Goal: Task Accomplishment & Management: Manage account settings

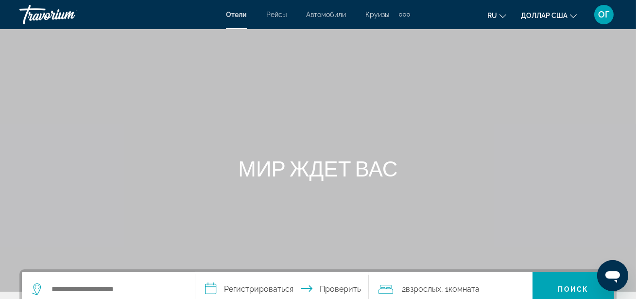
click at [609, 17] on font "ОГ" at bounding box center [604, 14] width 12 height 10
click at [601, 18] on font "ОГ" at bounding box center [604, 14] width 12 height 10
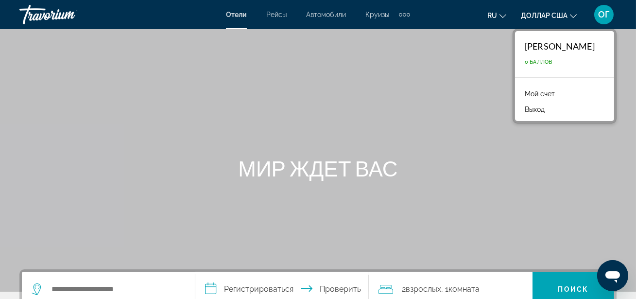
click at [525, 97] on font "Мой счет" at bounding box center [540, 94] width 30 height 8
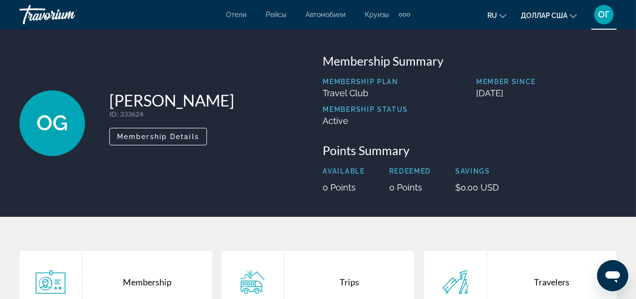
click at [506, 15] on ul "ru Английский Español французский Итальяно португальский русский доллар США дол…" at bounding box center [540, 15] width 104 height 16
click at [501, 16] on icon "Изменить язык" at bounding box center [503, 16] width 7 height 4
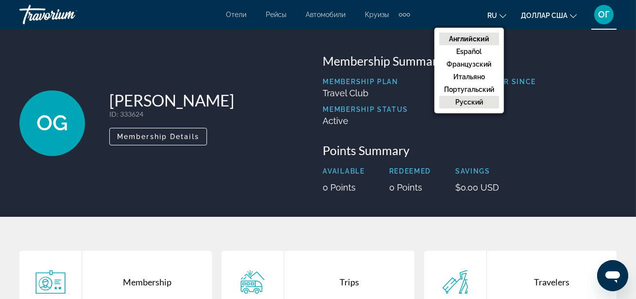
click at [484, 102] on button "русский" at bounding box center [469, 102] width 60 height 13
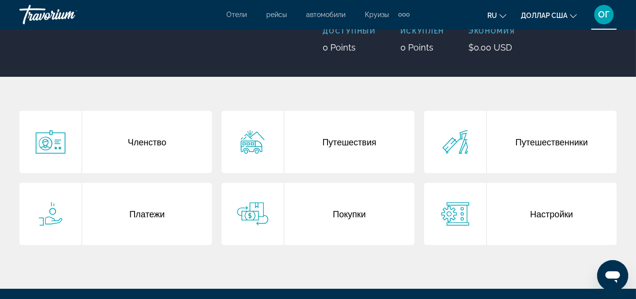
scroll to position [141, 0]
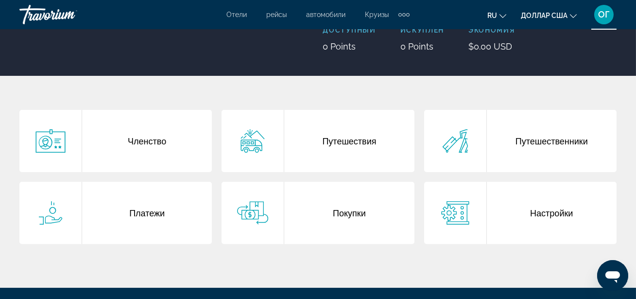
click at [253, 220] on icon "Основное содержание" at bounding box center [252, 212] width 31 height 23
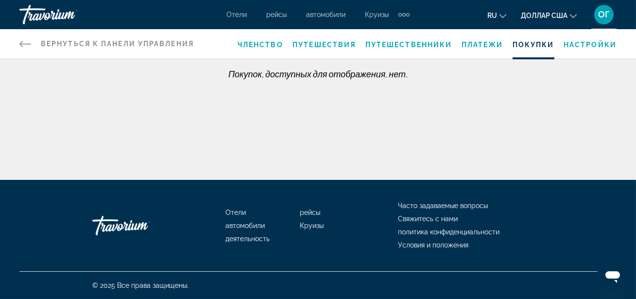
click at [488, 43] on span "Платежи" at bounding box center [483, 45] width 42 height 8
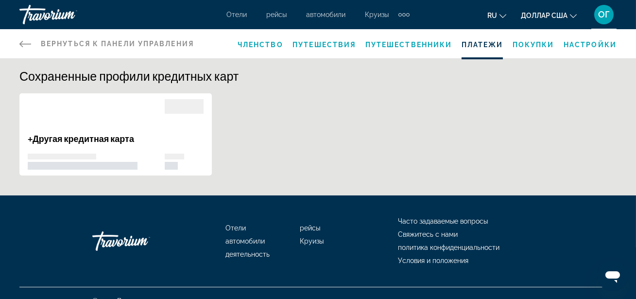
click at [428, 45] on span "Путешественники" at bounding box center [409, 45] width 87 height 8
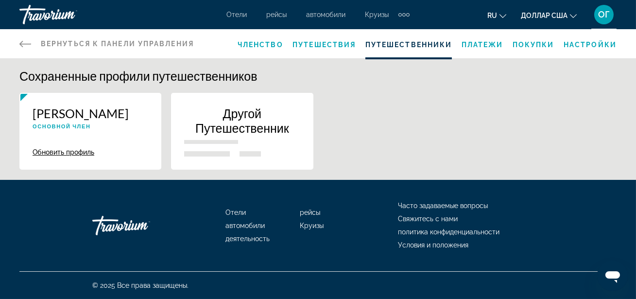
click at [337, 46] on span "Путешествия" at bounding box center [324, 45] width 63 height 8
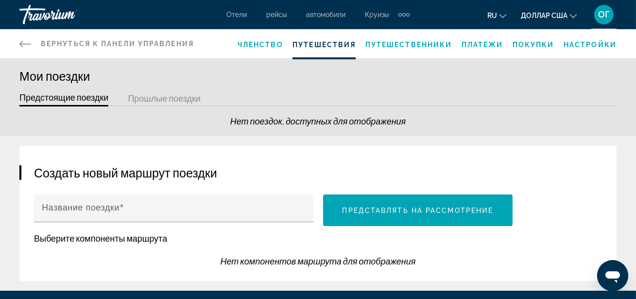
click at [277, 46] on span "Членство" at bounding box center [261, 45] width 46 height 8
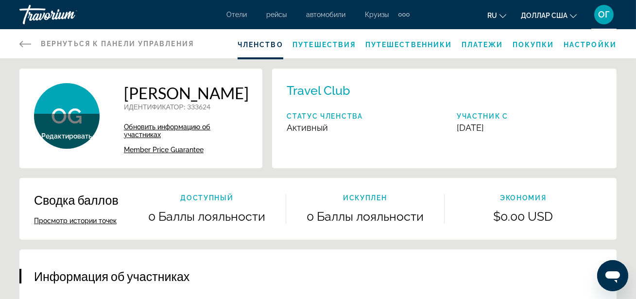
click at [595, 12] on div "ОГ" at bounding box center [604, 14] width 19 height 19
